Goal: Task Accomplishment & Management: Manage account settings

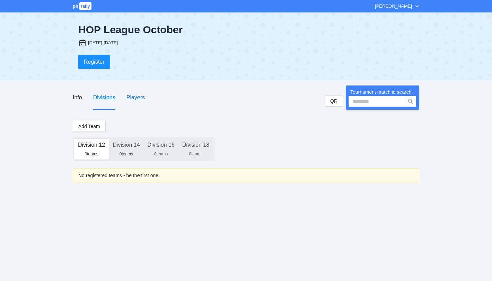
click at [135, 100] on div "Players" at bounding box center [135, 97] width 18 height 9
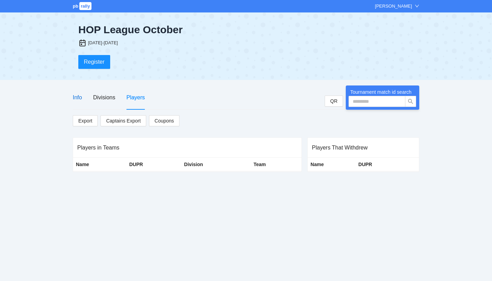
click at [78, 99] on div "Info" at bounding box center [77, 97] width 9 height 9
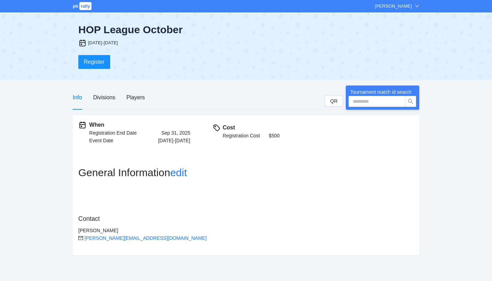
click at [139, 32] on div "HOP League October" at bounding box center [176, 30] width 197 height 12
click at [225, 169] on h2 "General Information edit" at bounding box center [245, 173] width 335 height 12
click at [101, 96] on div "Divisions" at bounding box center [104, 97] width 22 height 9
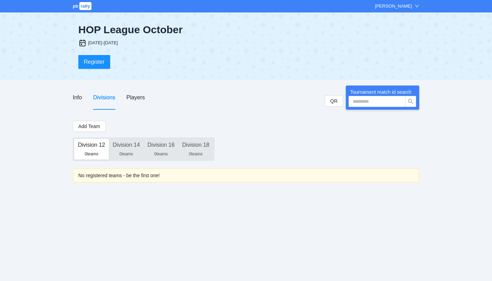
click at [97, 152] on div "0 teams" at bounding box center [91, 154] width 27 height 6
click at [90, 127] on span "Add Team" at bounding box center [89, 127] width 22 height 8
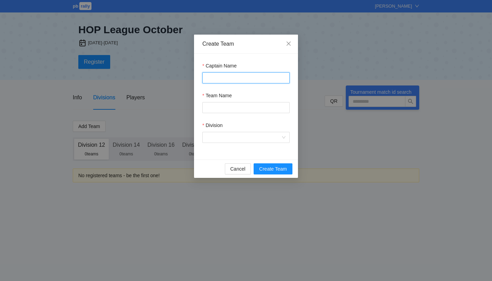
click at [223, 80] on input "Captain Name" at bounding box center [245, 77] width 87 height 11
type input "**********"
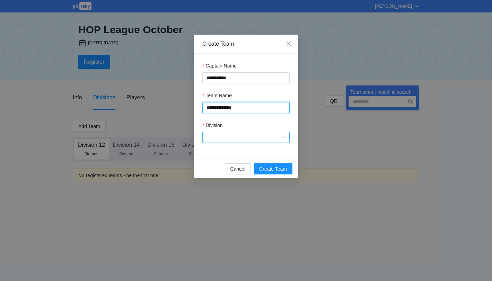
type input "**********"
click at [220, 139] on input "Division" at bounding box center [244, 137] width 74 height 10
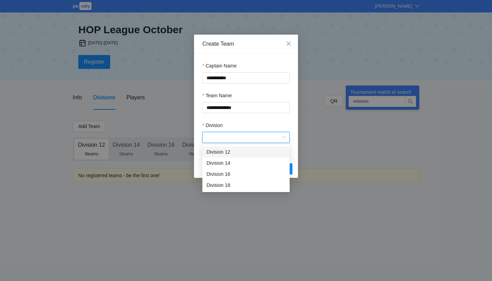
click at [220, 155] on div "Division 12" at bounding box center [246, 152] width 79 height 8
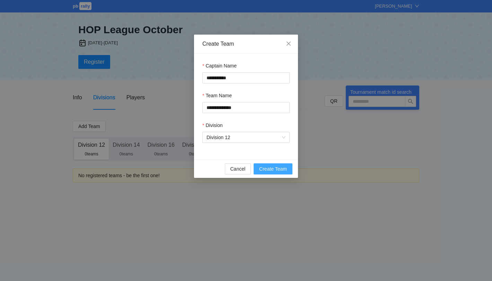
click at [276, 170] on span "Create Team" at bounding box center [273, 169] width 28 height 8
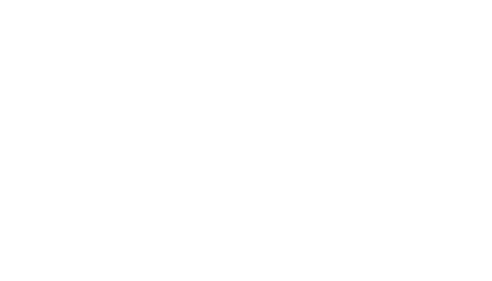
click at [393, 134] on body at bounding box center [246, 140] width 492 height 281
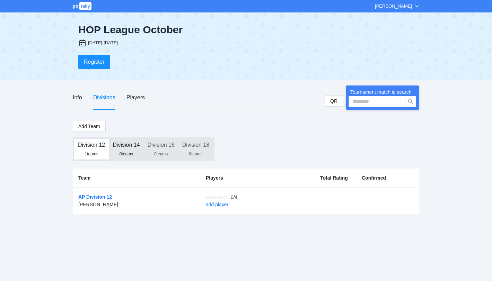
click at [128, 146] on div "Division 14" at bounding box center [126, 145] width 27 height 12
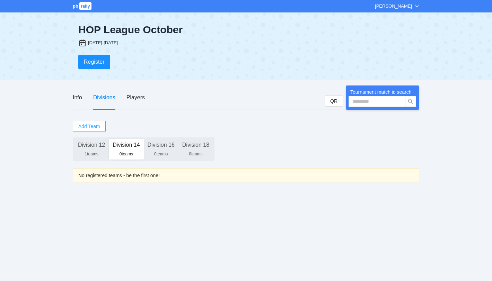
click at [95, 129] on span "Add Team" at bounding box center [89, 127] width 22 height 8
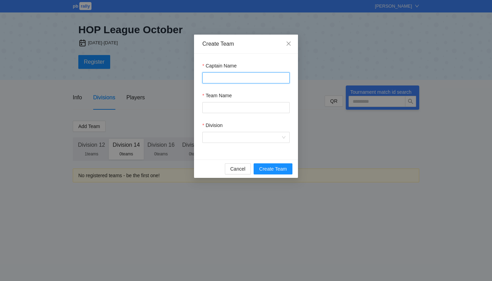
click at [234, 82] on input "Captain Name" at bounding box center [245, 77] width 87 height 11
type input "**********"
click at [235, 109] on input "Team Name" at bounding box center [245, 107] width 87 height 11
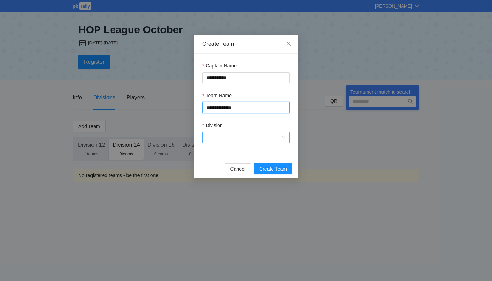
type input "**********"
click at [231, 139] on input "Division" at bounding box center [244, 137] width 74 height 10
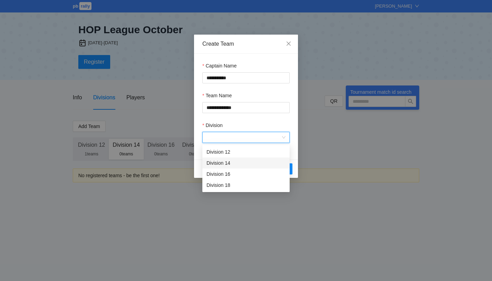
click at [225, 164] on div "Division 14" at bounding box center [246, 163] width 79 height 8
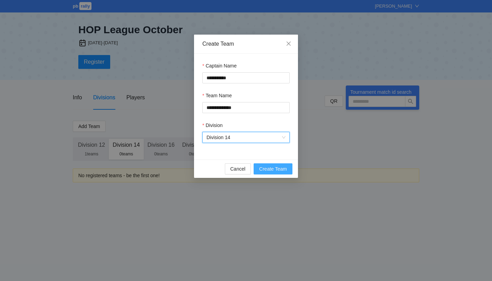
click at [279, 169] on span "Create Team" at bounding box center [273, 169] width 28 height 8
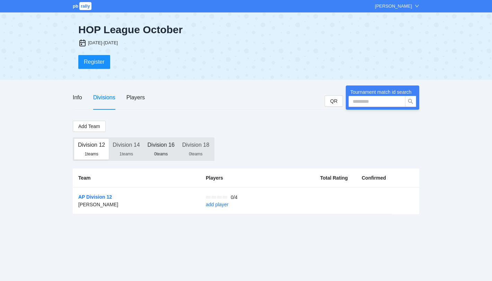
click at [165, 150] on div "Division 16" at bounding box center [161, 145] width 27 height 12
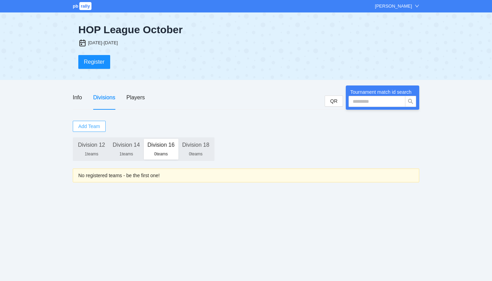
click at [93, 125] on span "Add Team" at bounding box center [89, 127] width 22 height 8
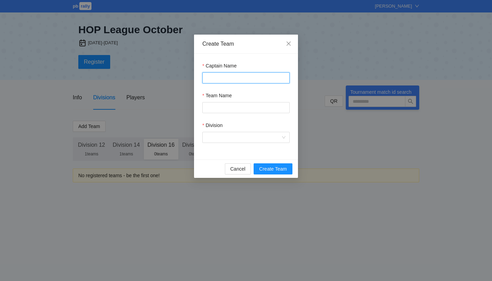
click at [229, 79] on input "Captain Name" at bounding box center [245, 77] width 87 height 11
type input "**********"
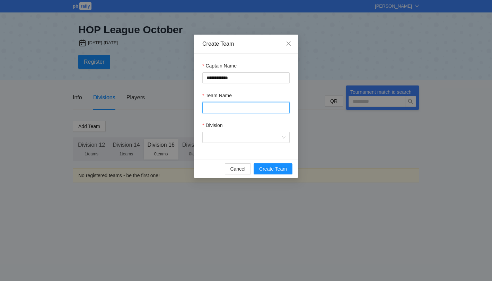
click at [233, 111] on input "Team Name" at bounding box center [245, 107] width 87 height 11
click at [242, 110] on input "**********" at bounding box center [245, 107] width 87 height 11
type input "**********"
click at [233, 139] on input "Division" at bounding box center [244, 137] width 74 height 10
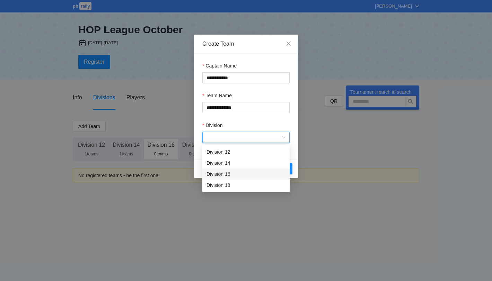
click at [220, 175] on div "Division 16" at bounding box center [246, 174] width 79 height 8
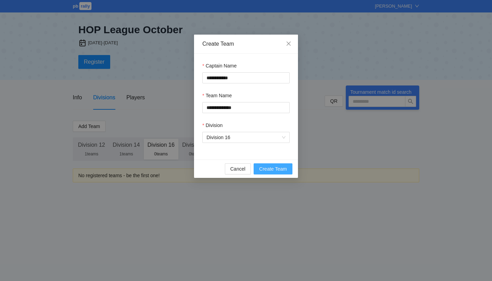
click at [274, 169] on span "Create Team" at bounding box center [273, 169] width 28 height 8
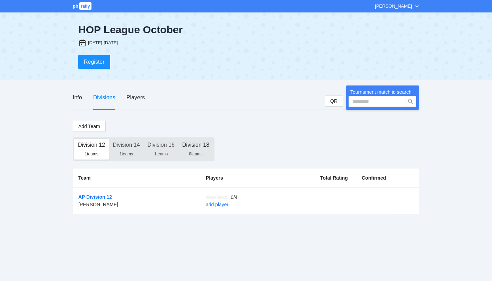
click at [198, 148] on div "Division 18" at bounding box center [195, 145] width 27 height 12
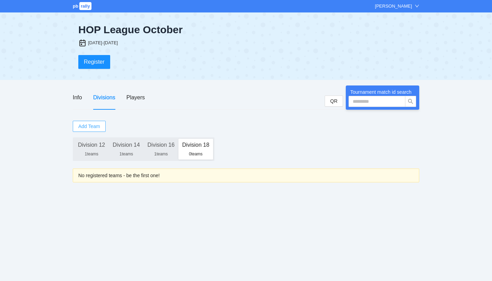
click at [90, 124] on span "Add Team" at bounding box center [89, 127] width 22 height 8
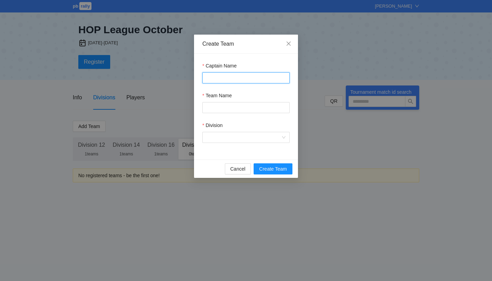
click at [234, 77] on input "Captain Name" at bounding box center [245, 77] width 87 height 11
type input "**********"
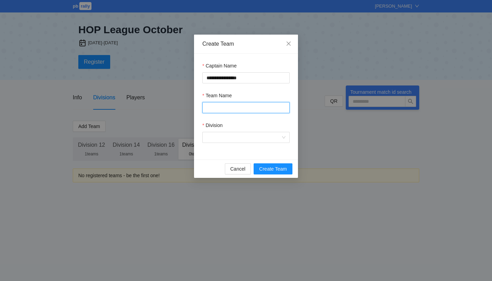
click at [233, 108] on input "Team Name" at bounding box center [245, 107] width 87 height 11
type input "**********"
click at [233, 137] on input "Division" at bounding box center [244, 137] width 74 height 10
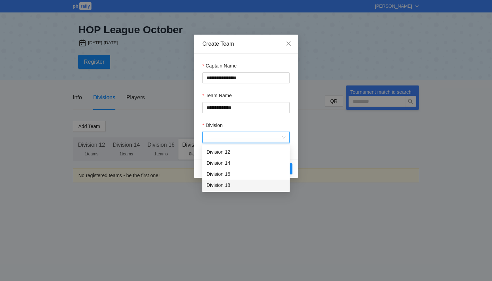
click at [237, 183] on div "Division 18" at bounding box center [246, 186] width 79 height 8
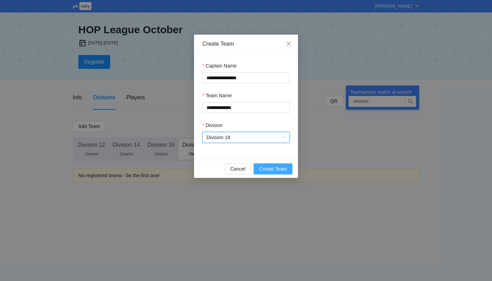
click at [278, 168] on span "Create Team" at bounding box center [273, 169] width 28 height 8
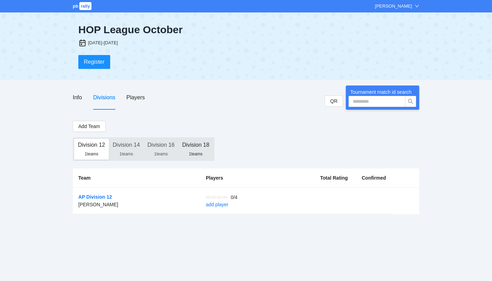
click at [202, 148] on div "Division 18" at bounding box center [195, 145] width 27 height 12
click at [134, 98] on div "Players" at bounding box center [135, 97] width 18 height 9
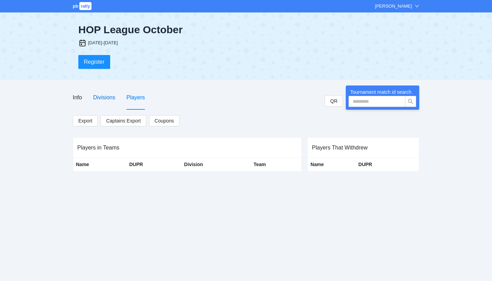
click at [112, 98] on div "Divisions" at bounding box center [104, 97] width 22 height 9
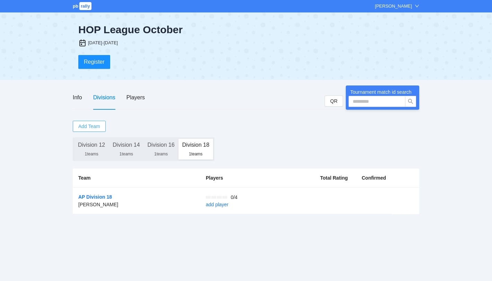
click at [96, 126] on span "Add Team" at bounding box center [89, 127] width 22 height 8
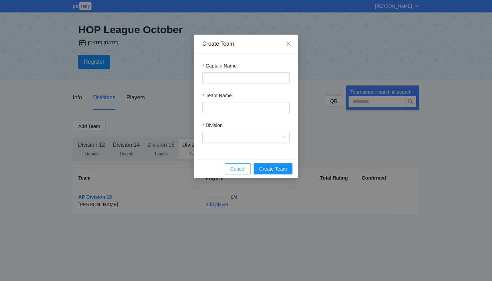
click at [243, 169] on span "Cancel" at bounding box center [237, 169] width 15 height 8
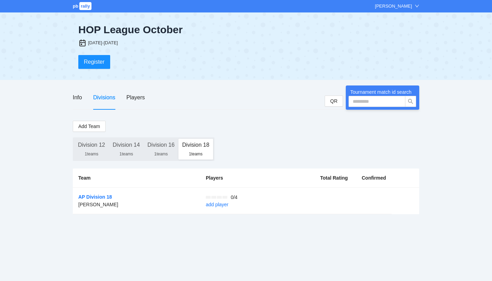
click at [110, 90] on div "Divisions" at bounding box center [104, 98] width 22 height 24
click at [132, 98] on div "Players" at bounding box center [135, 97] width 18 height 9
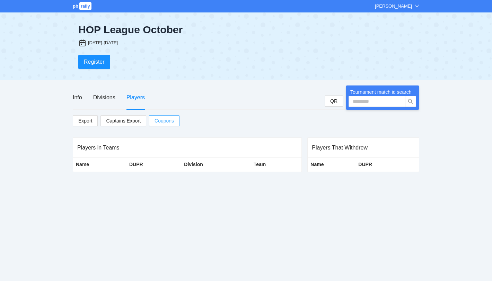
click at [168, 119] on span "Coupons" at bounding box center [164, 121] width 19 height 8
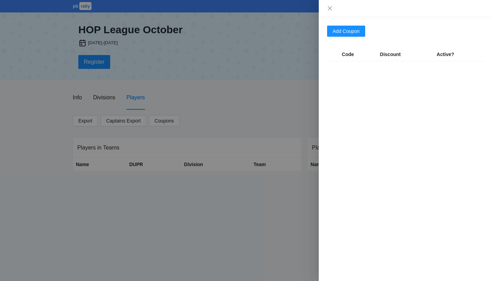
click at [254, 97] on div at bounding box center [246, 140] width 492 height 281
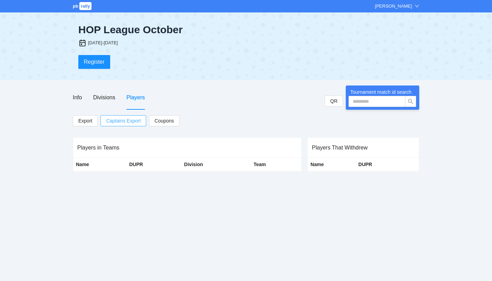
click at [132, 119] on span "Captains Export" at bounding box center [123, 121] width 35 height 10
drag, startPoint x: 445, startPoint y: 58, endPoint x: 444, endPoint y: 62, distance: 4.2
click at [445, 58] on div "HOP League October Oct-Nov, 2025 Register" at bounding box center [246, 45] width 492 height 67
click at [79, 98] on div "Info" at bounding box center [77, 97] width 9 height 9
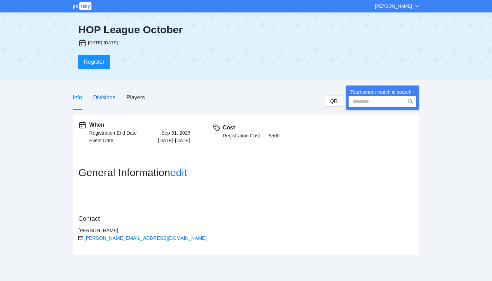
click at [103, 97] on div "Divisions" at bounding box center [104, 97] width 22 height 9
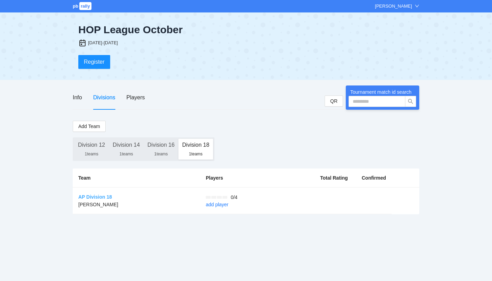
click at [100, 198] on link "AP Division 18" at bounding box center [95, 197] width 34 height 6
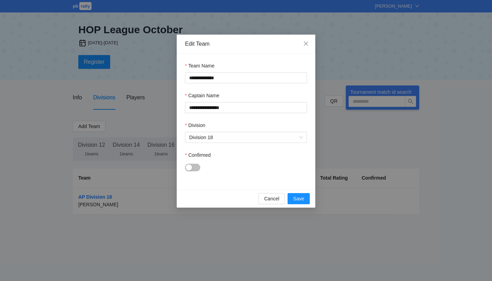
click at [190, 169] on div "button" at bounding box center [189, 168] width 6 height 6
click at [301, 199] on span "Save" at bounding box center [298, 199] width 11 height 8
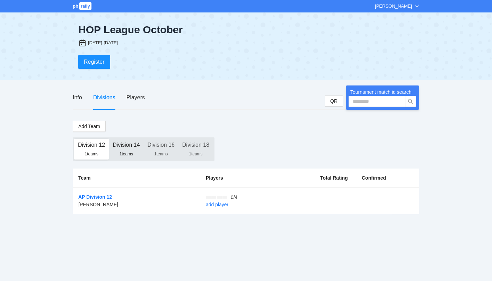
click at [123, 151] on div "1 teams" at bounding box center [126, 154] width 27 height 6
click at [183, 152] on div "1 teams" at bounding box center [195, 154] width 27 height 6
click at [166, 153] on div "1 teams" at bounding box center [161, 154] width 27 height 6
click at [105, 195] on link "AP Division 16" at bounding box center [95, 197] width 34 height 6
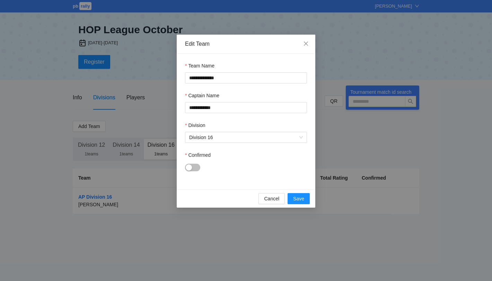
click at [189, 168] on div "button" at bounding box center [189, 168] width 6 height 6
click at [302, 202] on span "Save" at bounding box center [298, 199] width 11 height 8
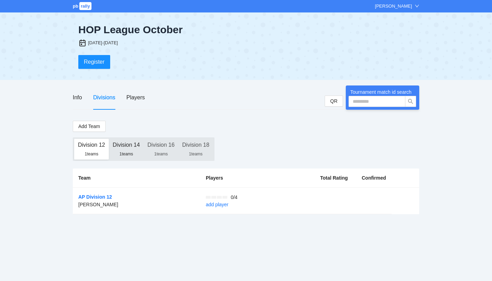
click at [128, 151] on div "Division 14" at bounding box center [126, 145] width 27 height 12
click at [100, 197] on link "AP Division 14" at bounding box center [95, 197] width 34 height 6
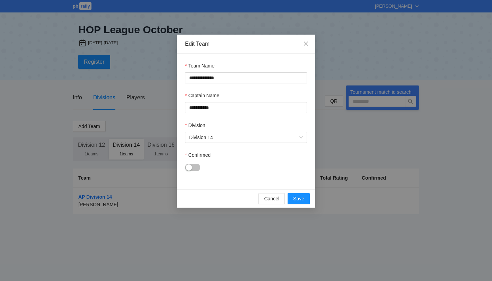
click at [188, 168] on div "button" at bounding box center [189, 168] width 6 height 6
click at [298, 200] on span "Save" at bounding box center [298, 199] width 11 height 8
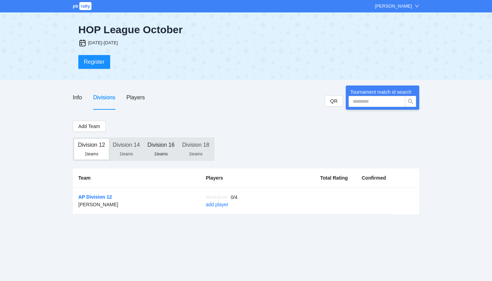
click at [162, 147] on div "Division 16" at bounding box center [161, 145] width 27 height 12
click at [195, 147] on div "Division 18" at bounding box center [195, 145] width 27 height 12
click at [98, 147] on div "Division 12" at bounding box center [91, 145] width 27 height 12
click at [100, 196] on link "AP Division 12" at bounding box center [95, 197] width 34 height 6
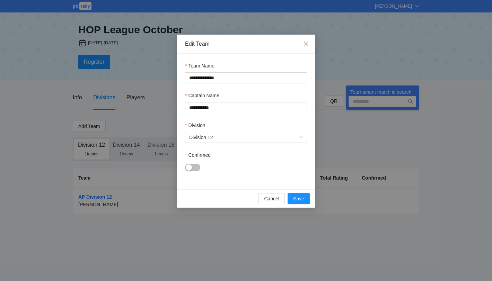
click at [185, 164] on div at bounding box center [246, 167] width 122 height 11
click at [189, 168] on div "button" at bounding box center [189, 168] width 6 height 6
click at [301, 201] on span "Save" at bounding box center [298, 199] width 11 height 8
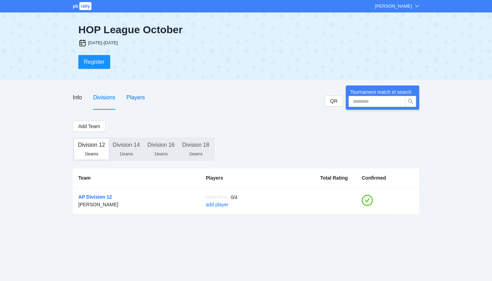
click at [139, 97] on div "Players" at bounding box center [135, 97] width 18 height 9
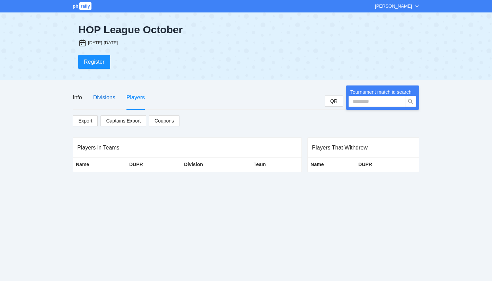
click at [103, 97] on div "Divisions" at bounding box center [104, 97] width 22 height 9
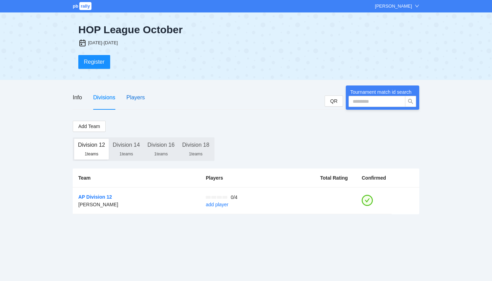
click at [134, 94] on div "Players" at bounding box center [135, 97] width 18 height 9
